Goal: Task Accomplishment & Management: Use online tool/utility

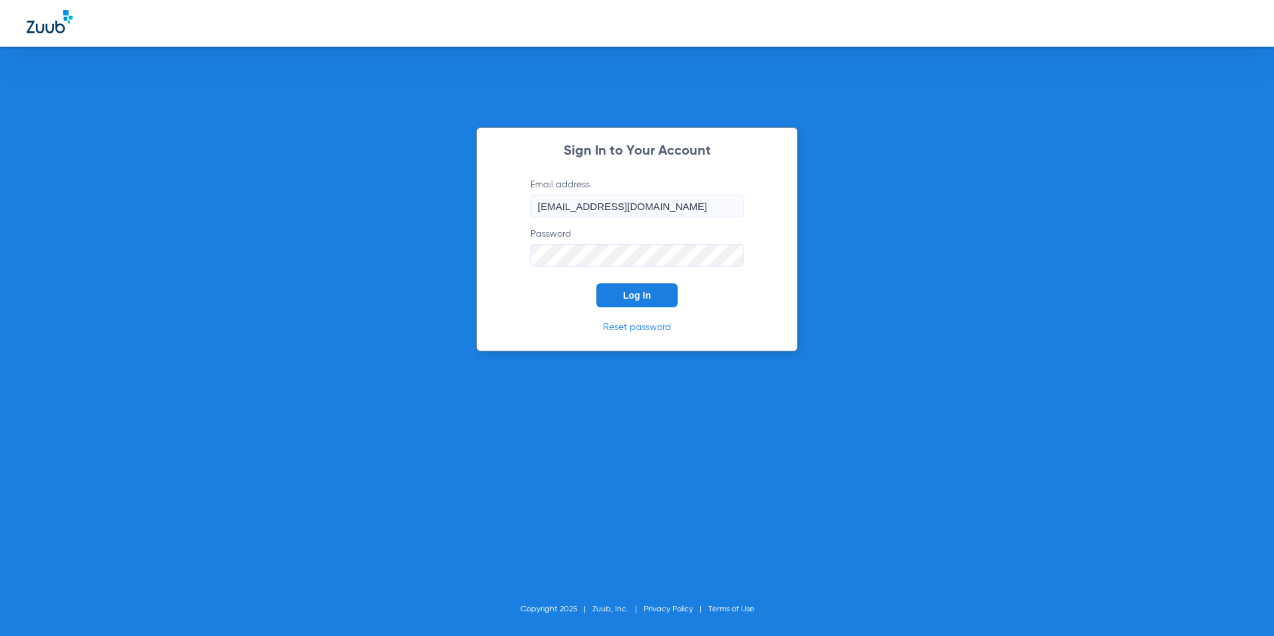
click at [629, 287] on button "Log In" at bounding box center [636, 295] width 81 height 24
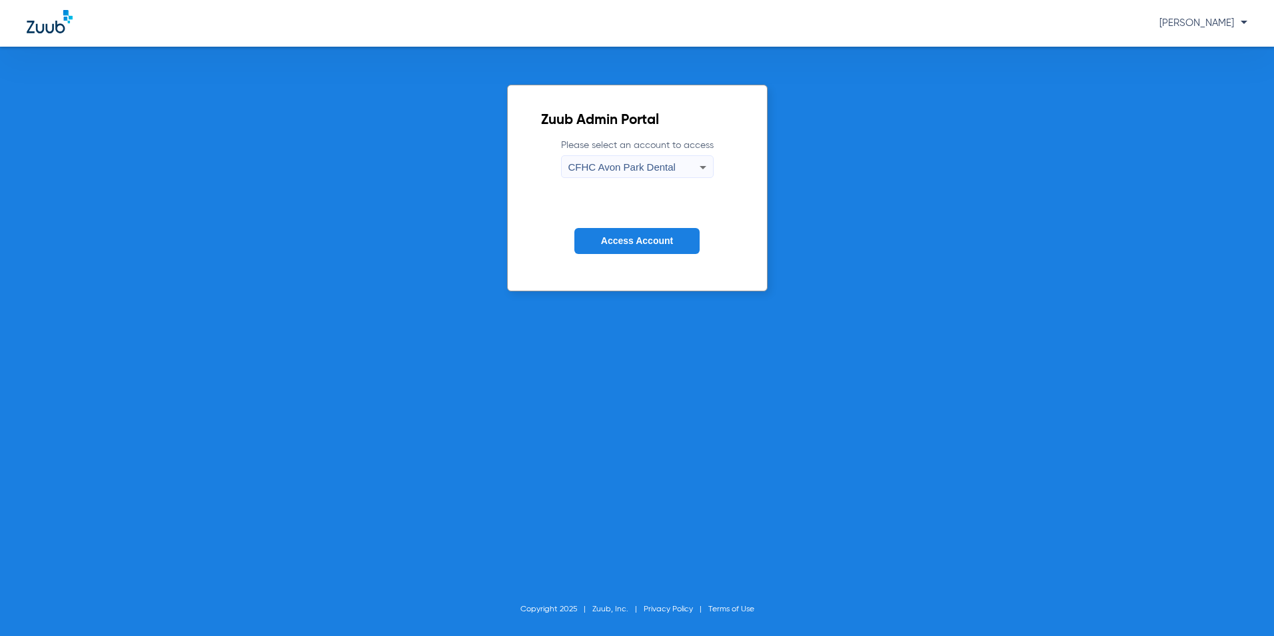
click at [670, 159] on div "CFHC Avon Park Dental" at bounding box center [633, 167] width 131 height 23
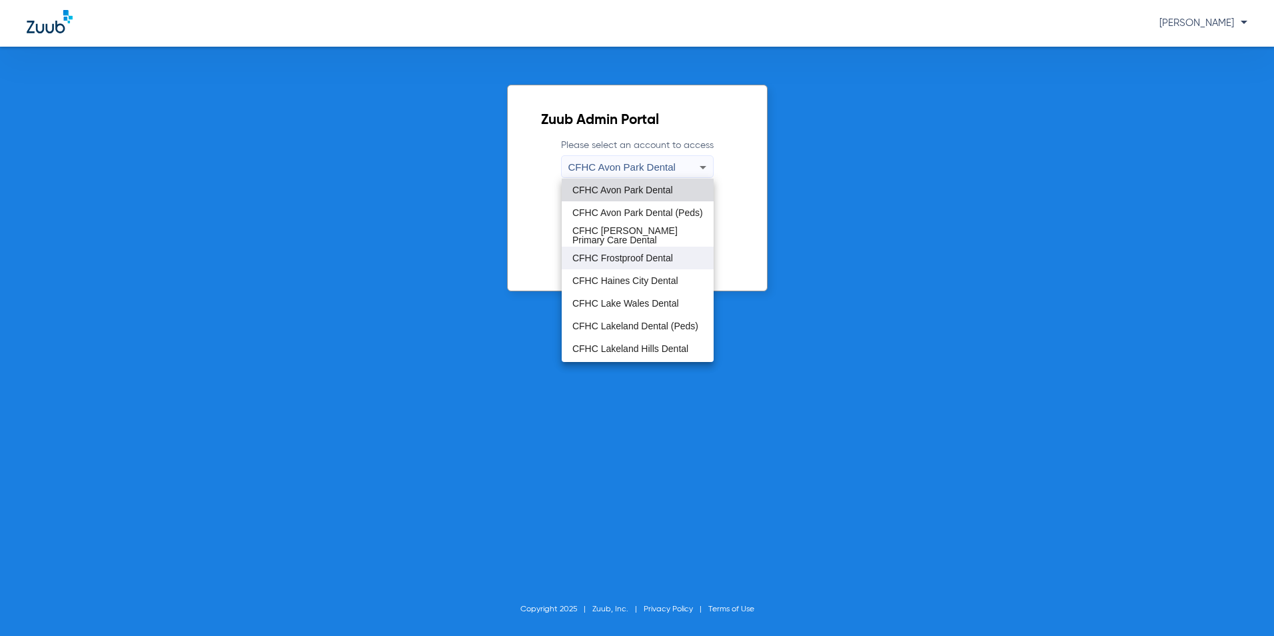
scroll to position [67, 0]
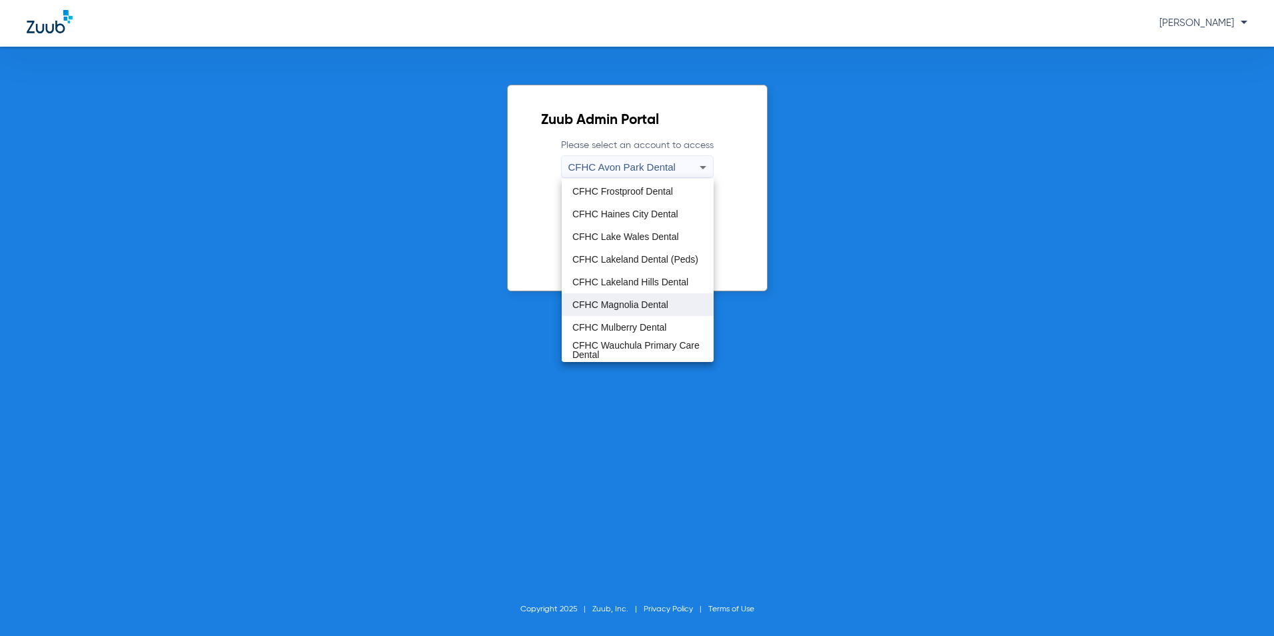
click at [642, 300] on span "CFHC Magnolia Dental" at bounding box center [620, 304] width 96 height 9
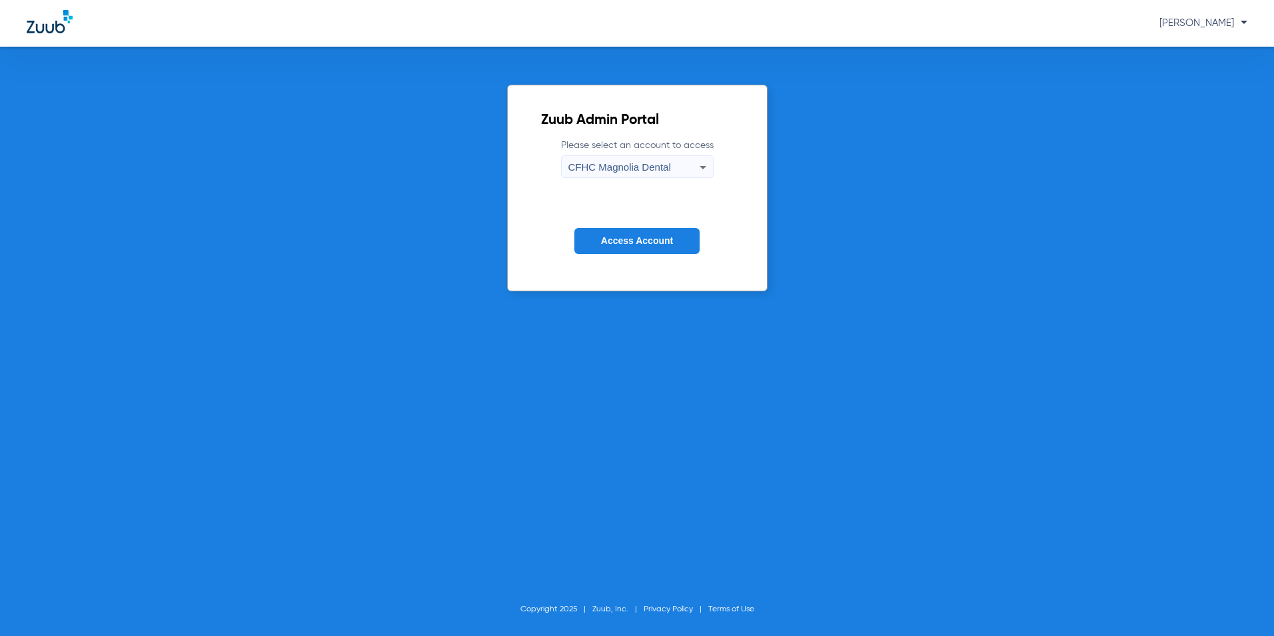
click at [654, 242] on span "Access Account" at bounding box center [637, 240] width 72 height 11
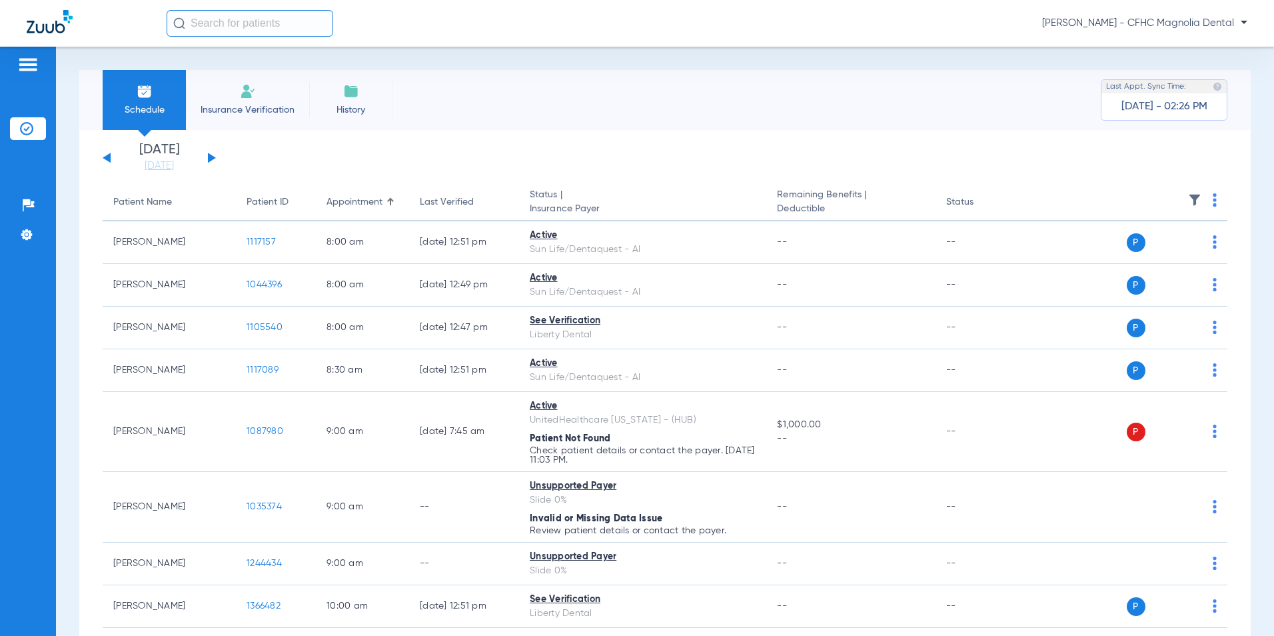
click at [211, 156] on button at bounding box center [212, 158] width 8 height 10
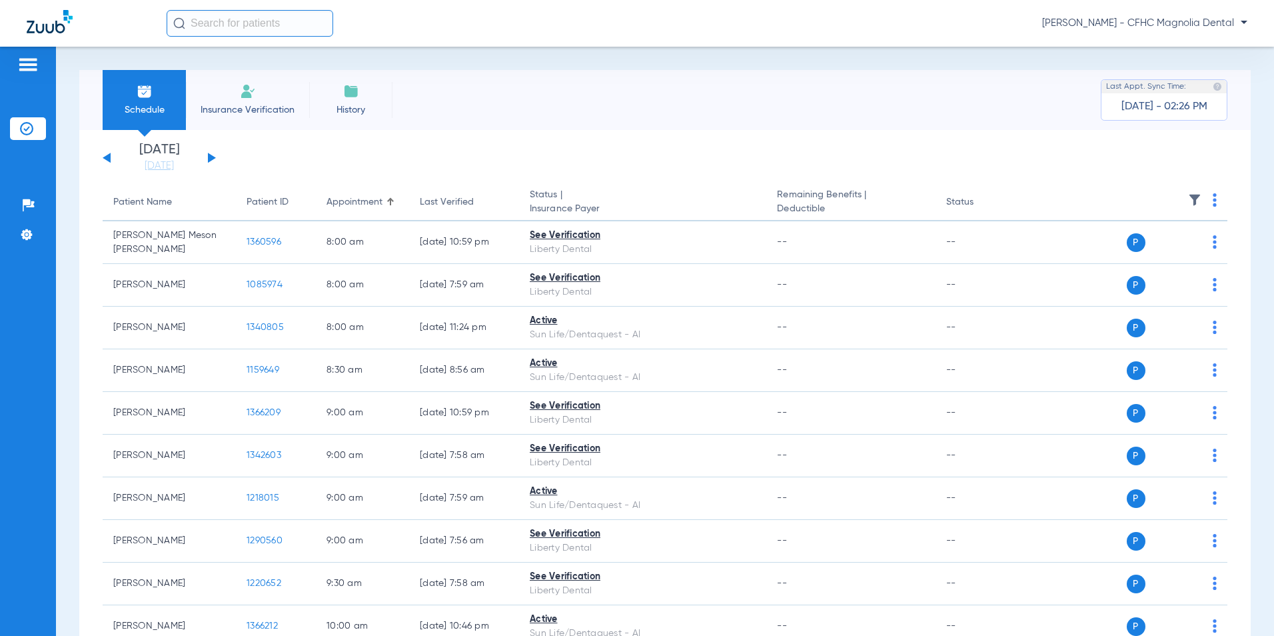
click at [211, 156] on button at bounding box center [212, 158] width 8 height 10
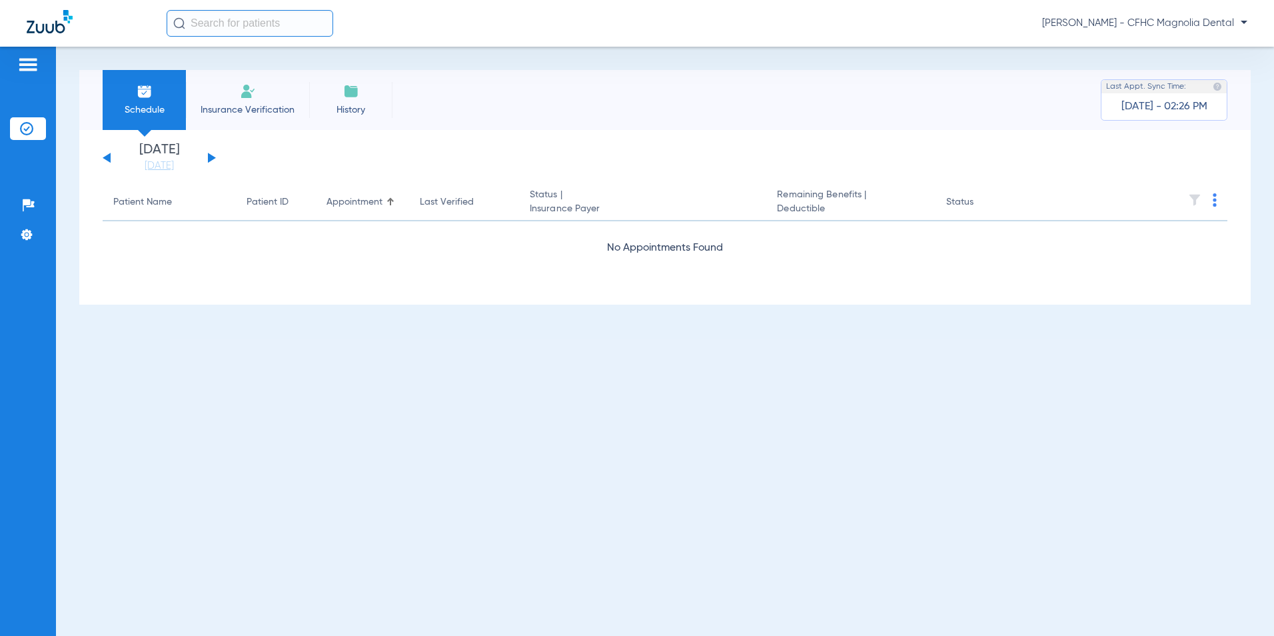
click at [211, 156] on button at bounding box center [212, 158] width 8 height 10
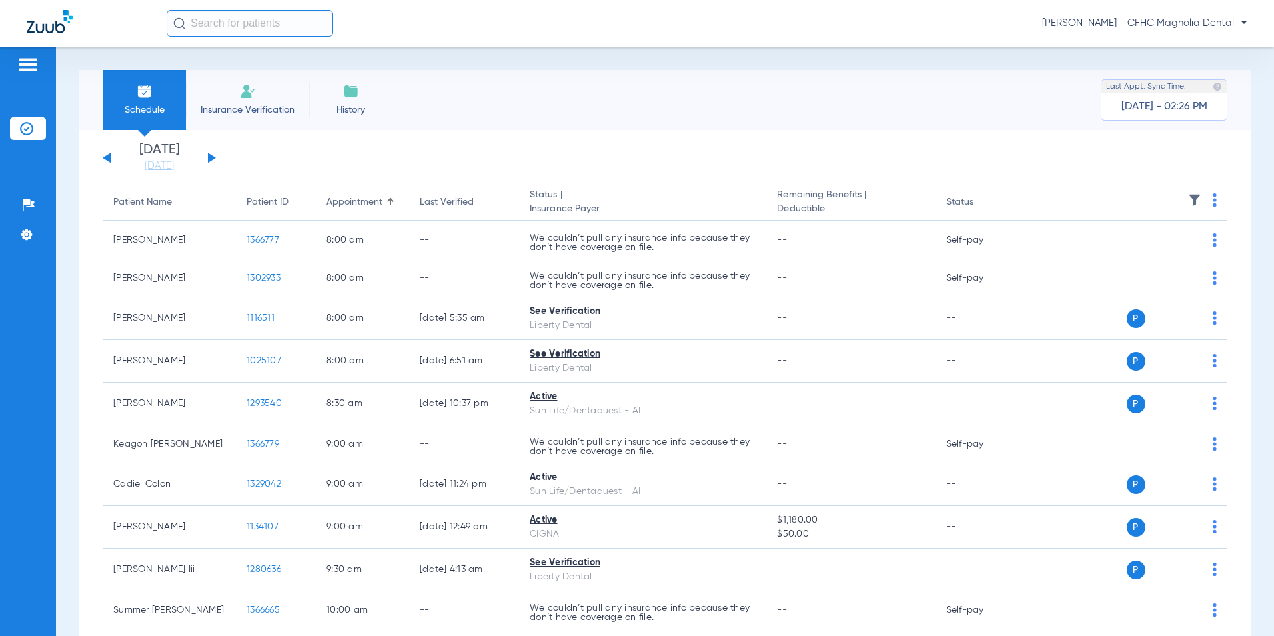
click at [1212, 201] on img at bounding box center [1214, 199] width 4 height 13
click at [1159, 246] on button "Verify All" at bounding box center [1155, 252] width 101 height 27
